Goal: Task Accomplishment & Management: Manage account settings

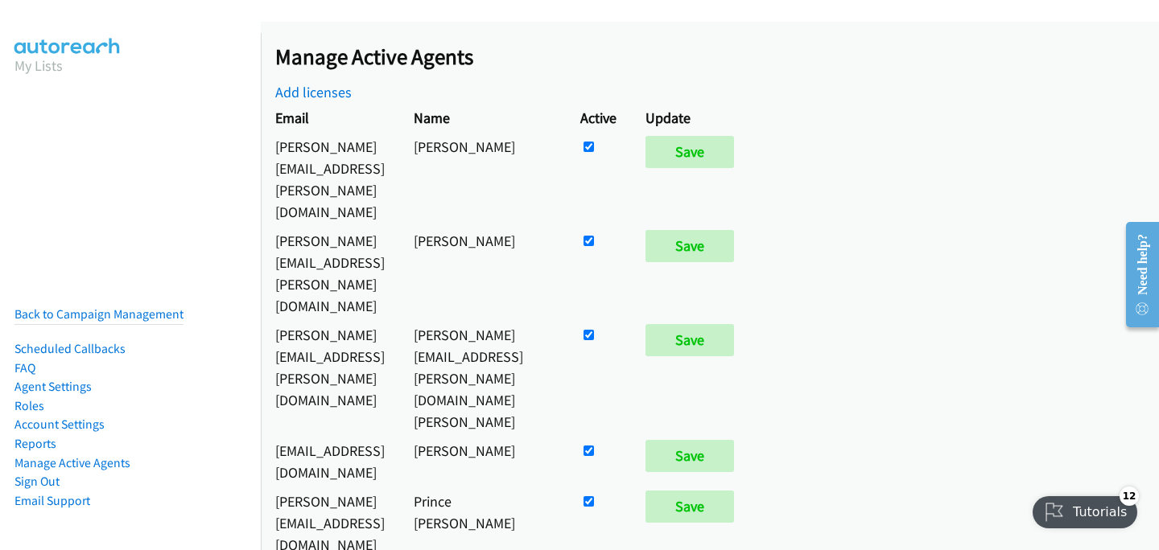
scroll to position [744, 0]
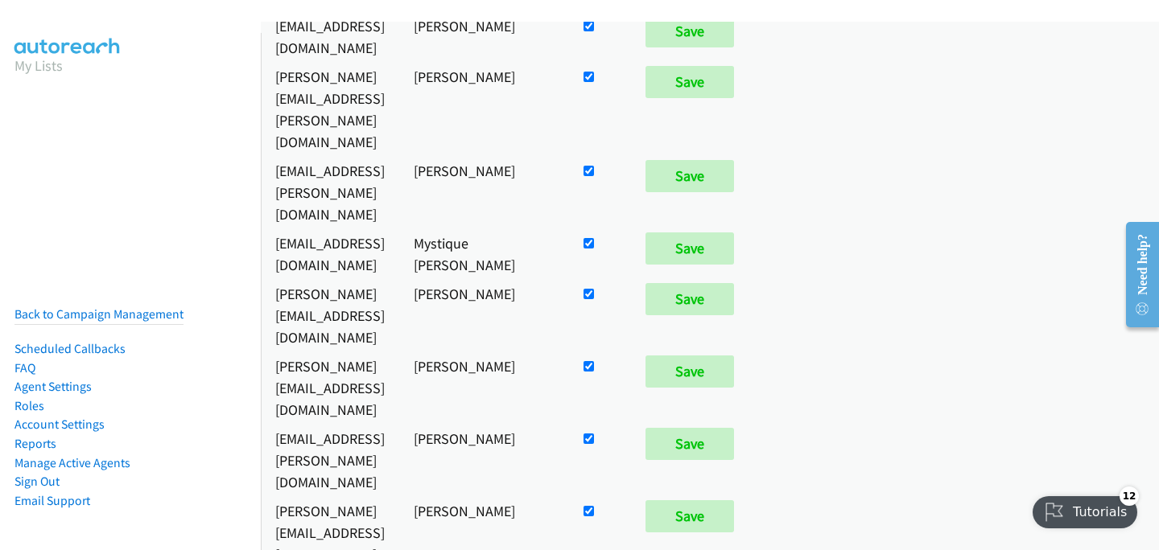
checkbox input "false"
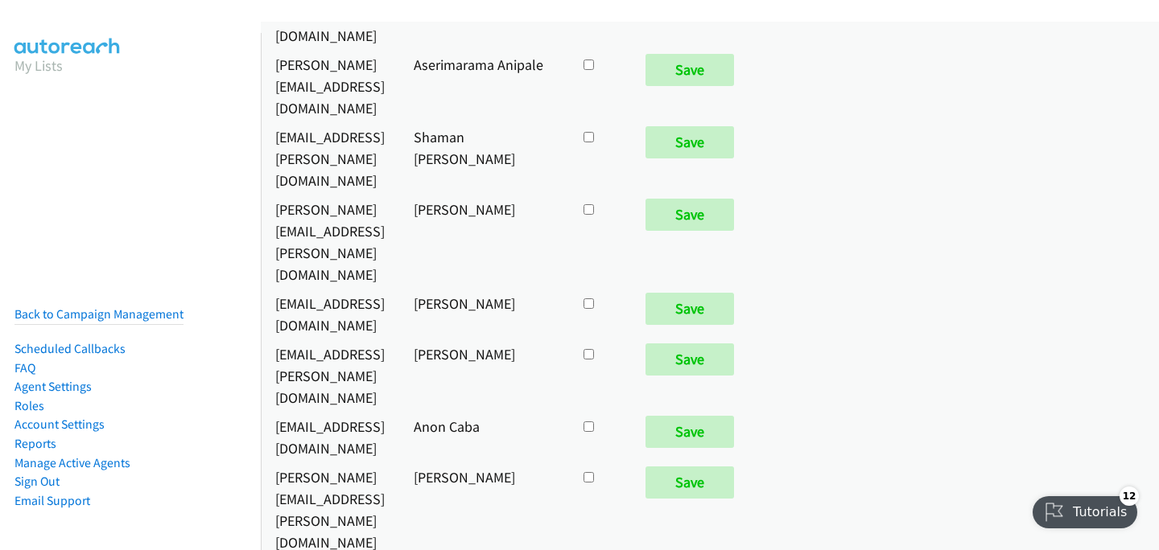
scroll to position [6898, 0]
checkbox input "true"
